Goal: Find specific page/section

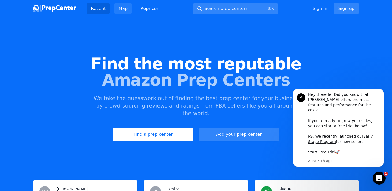
click at [125, 12] on link "Map" at bounding box center [123, 8] width 18 height 11
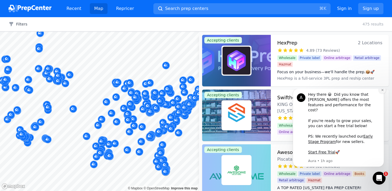
click at [382, 91] on icon "Dismiss notification" at bounding box center [382, 89] width 3 height 3
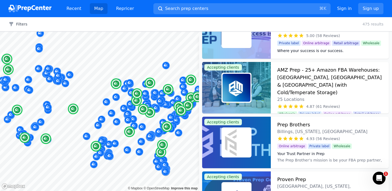
scroll to position [193, 0]
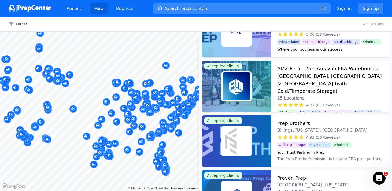
click at [242, 8] on button "Search prep centers ⌘ K" at bounding box center [241, 8] width 177 height 11
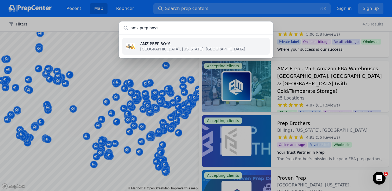
type input "amz prep boys"
click at [175, 51] on p "[GEOGRAPHIC_DATA], [US_STATE], [GEOGRAPHIC_DATA]" at bounding box center [192, 48] width 105 height 5
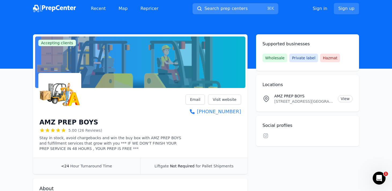
click at [236, 5] on button "Search prep centers ⌘ K" at bounding box center [235, 8] width 86 height 11
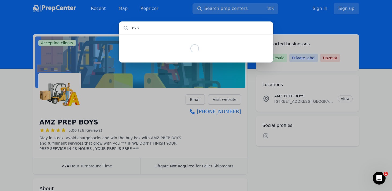
type input "[US_STATE]"
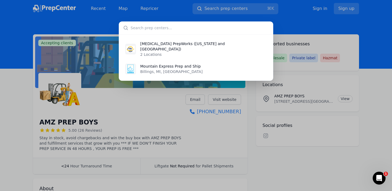
click at [102, 5] on div "EnZone PrepWorks ([US_STATE] and [GEOGRAPHIC_DATA]) 2 Locations Mountain Expres…" at bounding box center [196, 95] width 392 height 191
click at [119, 9] on div "EnZone PrepWorks ([US_STATE] and [GEOGRAPHIC_DATA]) 2 Locations Mountain Expres…" at bounding box center [196, 95] width 392 height 191
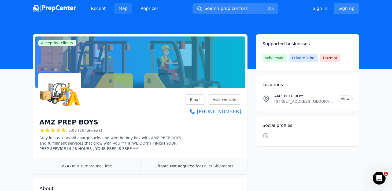
click at [121, 9] on link "Map" at bounding box center [123, 8] width 18 height 11
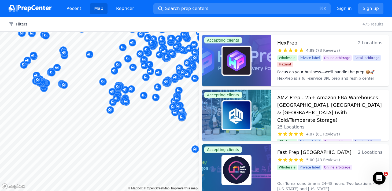
click at [191, 21] on div "Filters Clear all 475 results" at bounding box center [196, 24] width 392 height 14
